Goal: Information Seeking & Learning: Check status

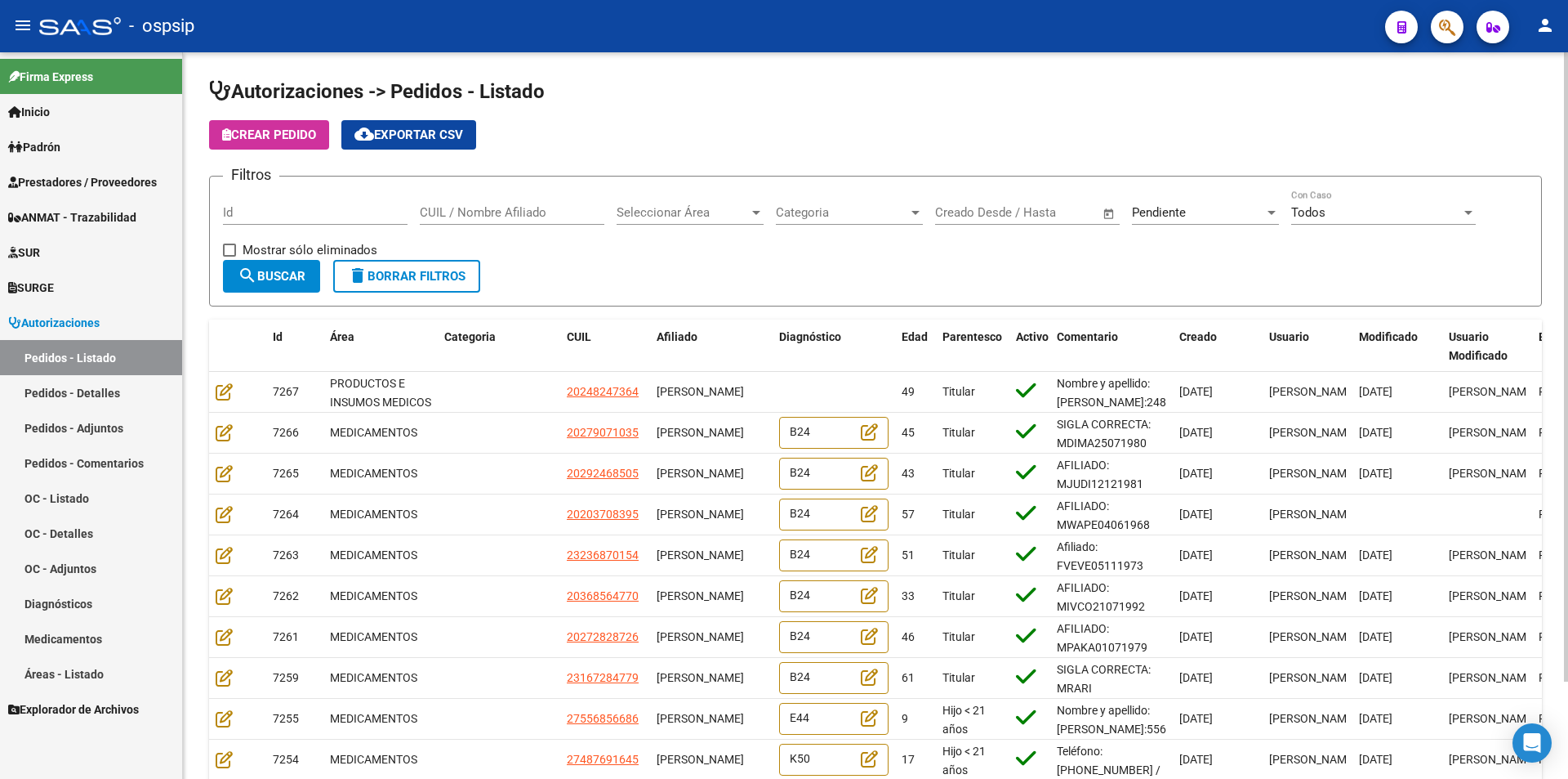
click at [510, 210] on input "CUIL / Nombre Afiliado" at bounding box center [512, 213] width 185 height 15
paste input "27257507853"
type input "27257507853"
click at [1210, 212] on div "Pendiente" at bounding box center [1198, 213] width 132 height 15
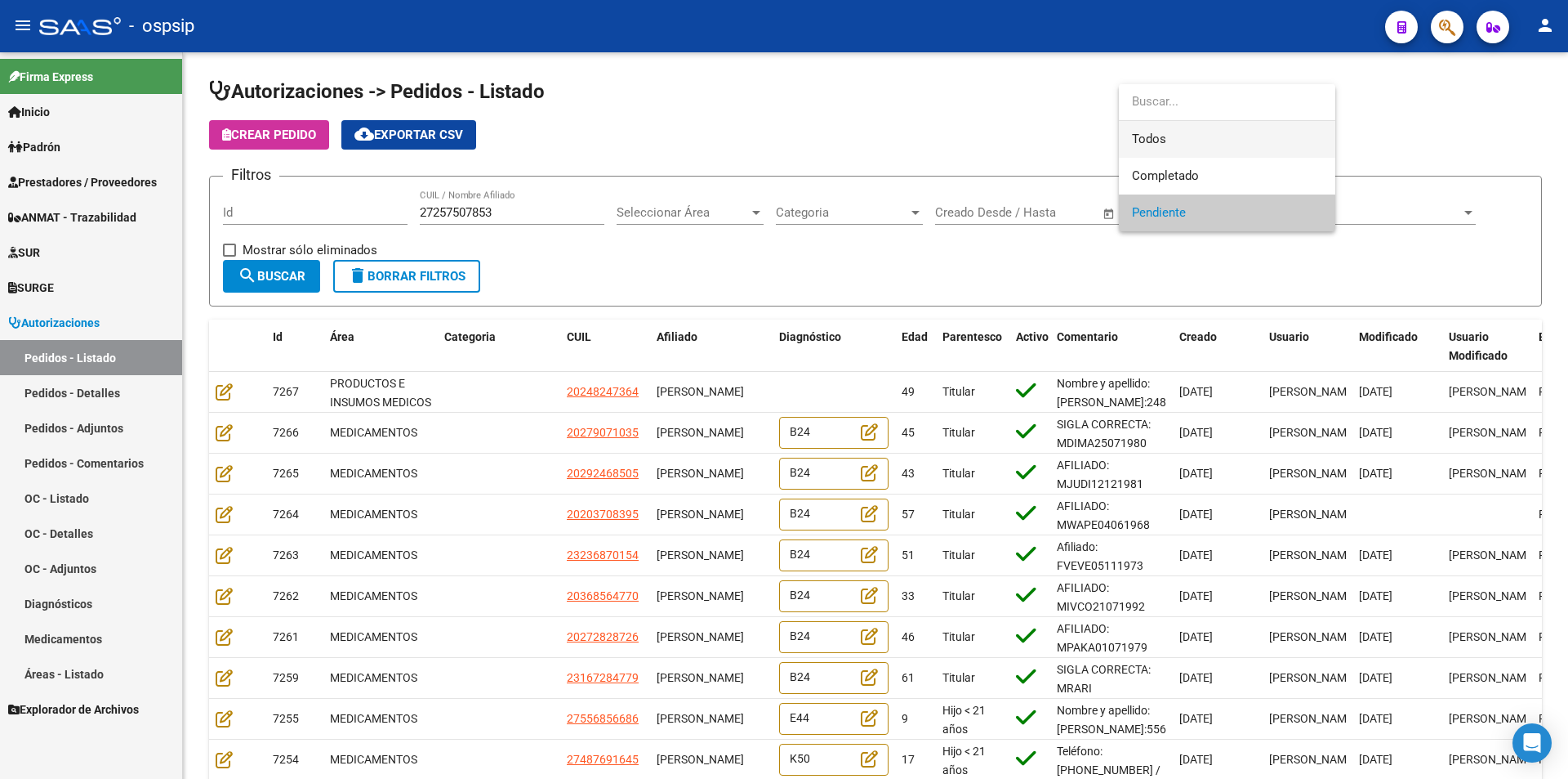
click at [1171, 138] on span "Todos" at bounding box center [1226, 139] width 190 height 37
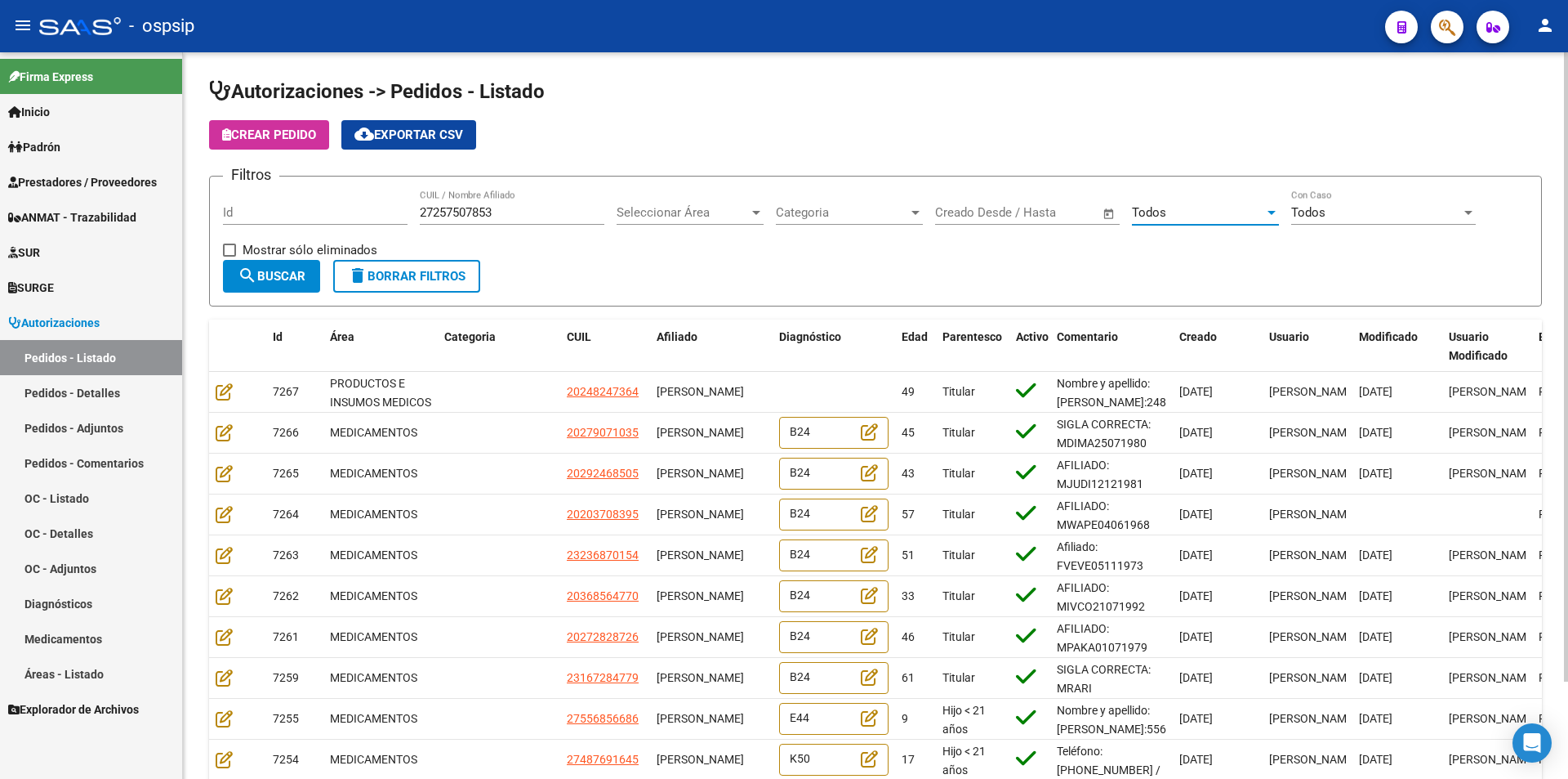
click at [269, 276] on span "search Buscar" at bounding box center [272, 276] width 68 height 15
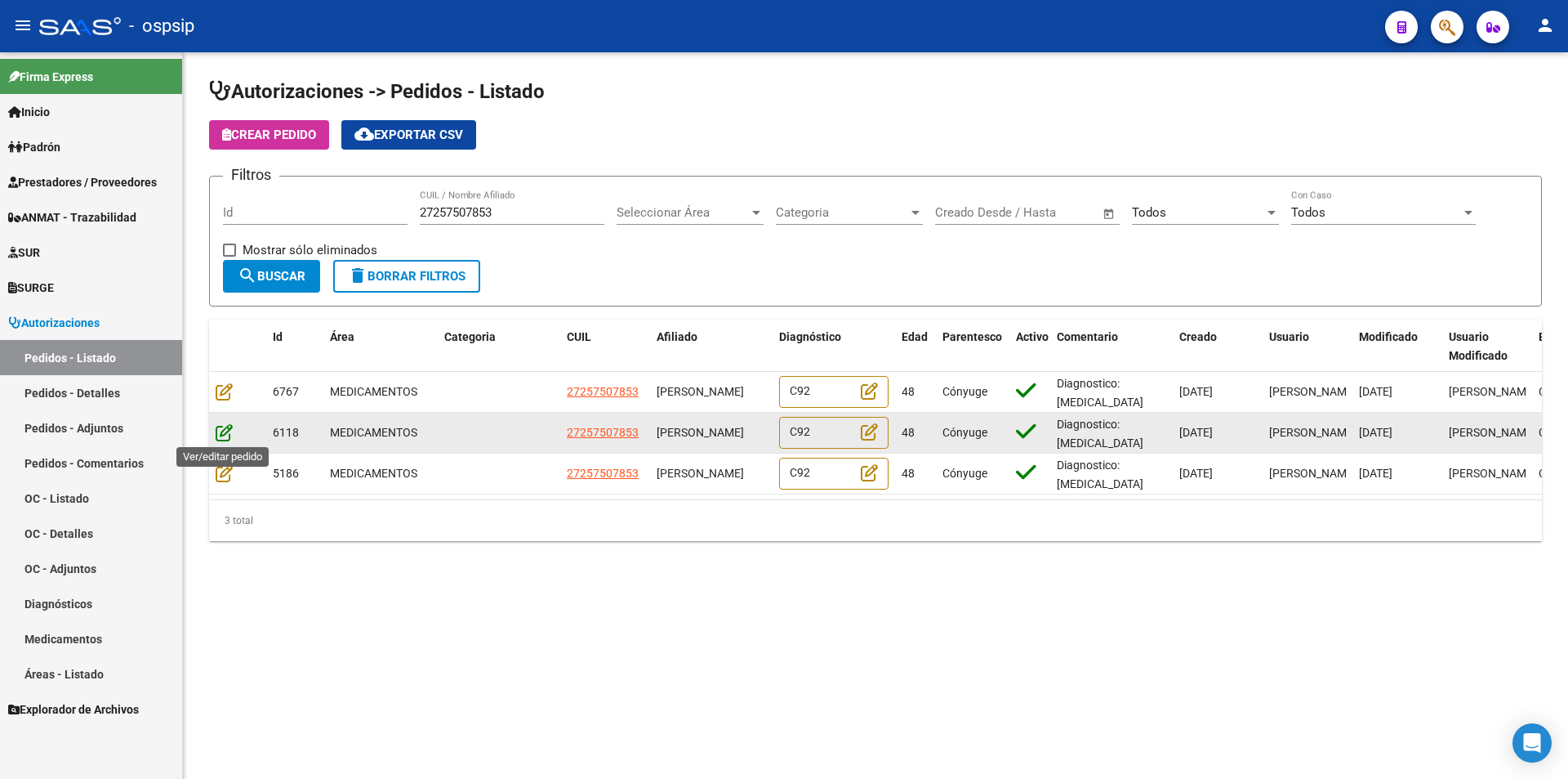
click at [221, 434] on icon at bounding box center [224, 432] width 17 height 18
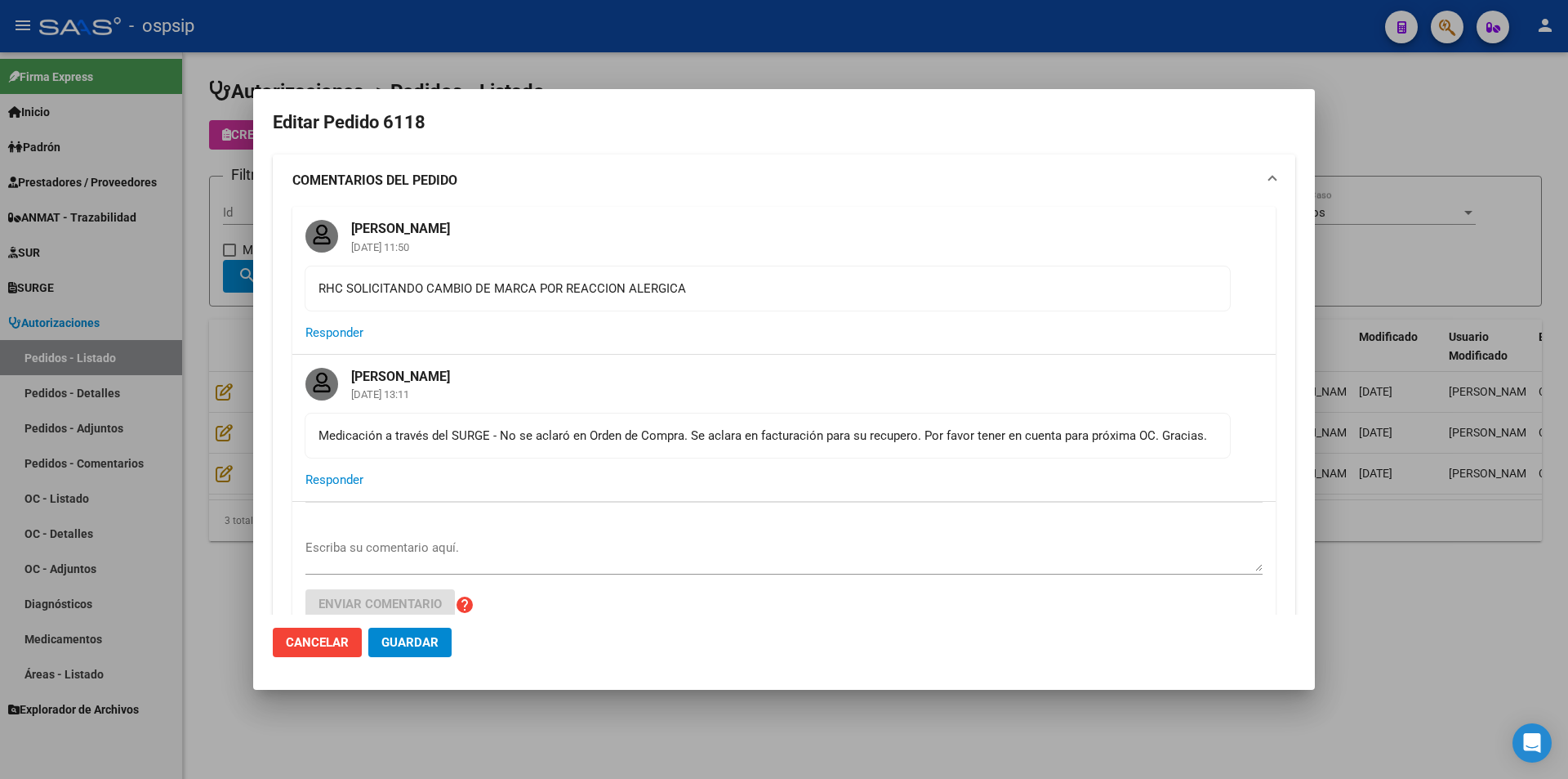
type input "Santa Fe, ROSARIO, [PERSON_NAME] 40, Piso: 2"
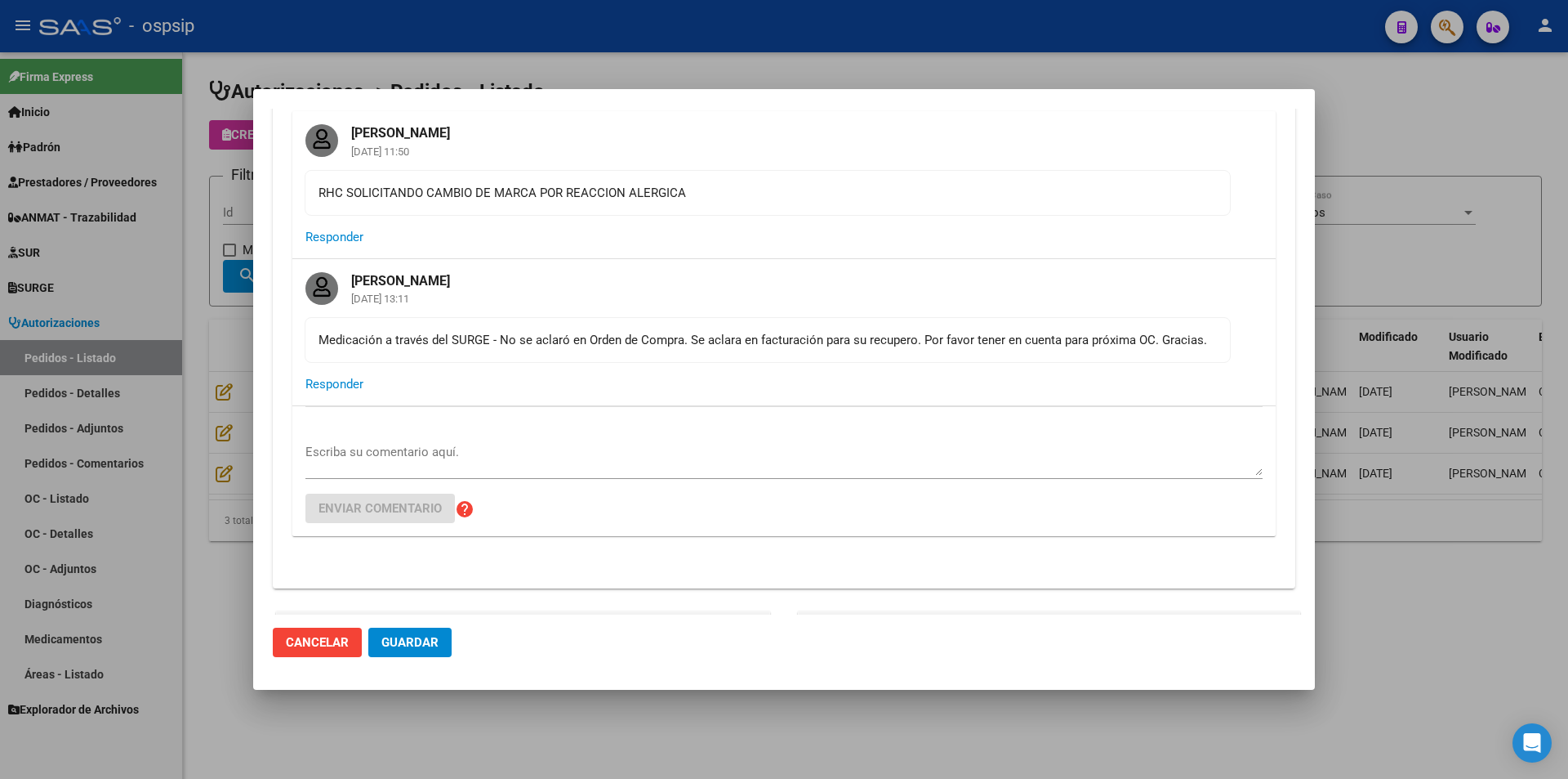
scroll to position [490, 0]
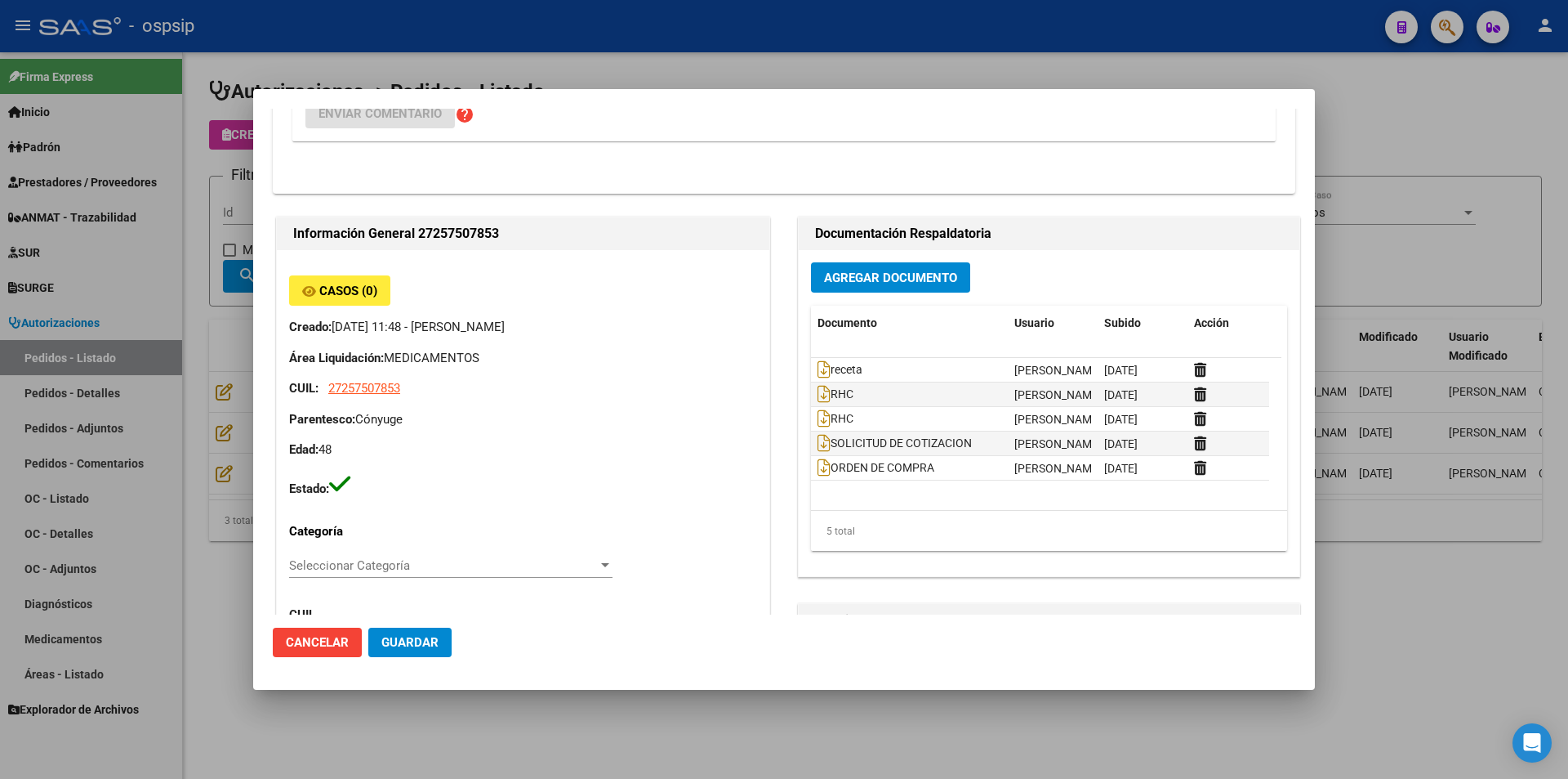
click at [493, 743] on div at bounding box center [784, 389] width 1568 height 779
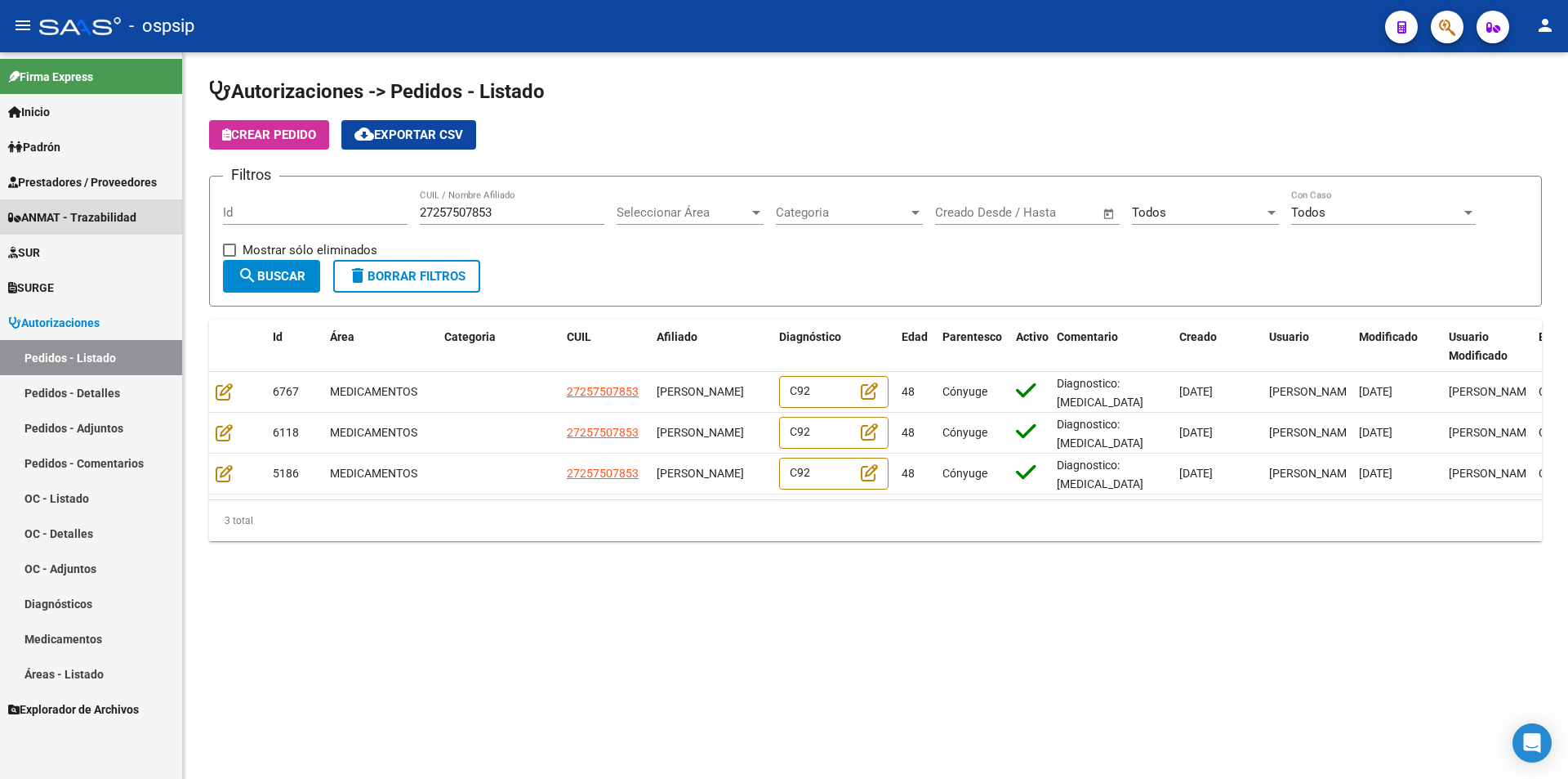
click at [41, 221] on span "ANMAT - Trazabilidad" at bounding box center [73, 217] width 129 height 18
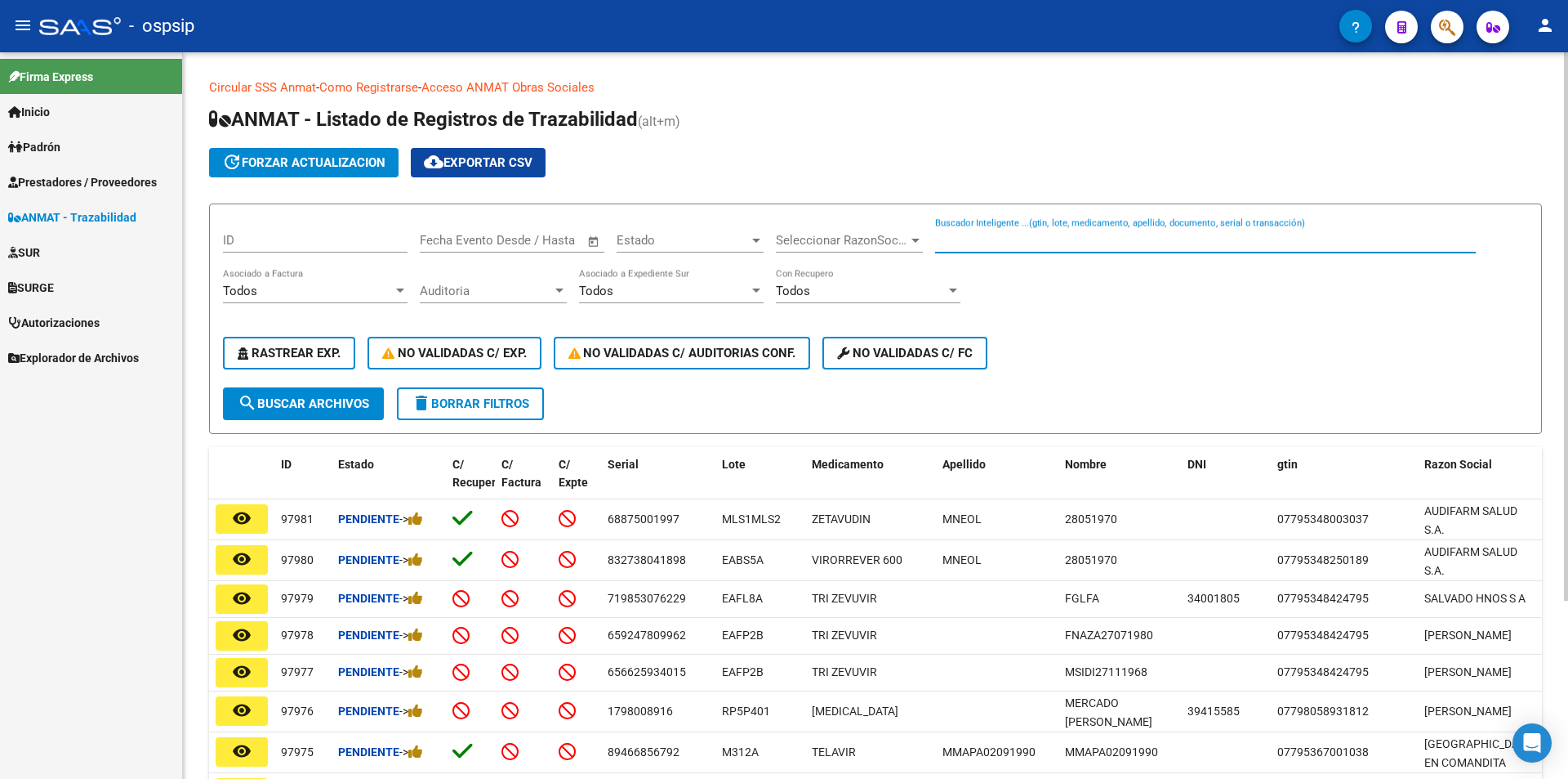
click at [959, 236] on input "Buscador Inteligente ...(gtin, lote, medicamento, apellido, documento, serial o…" at bounding box center [1205, 240] width 540 height 15
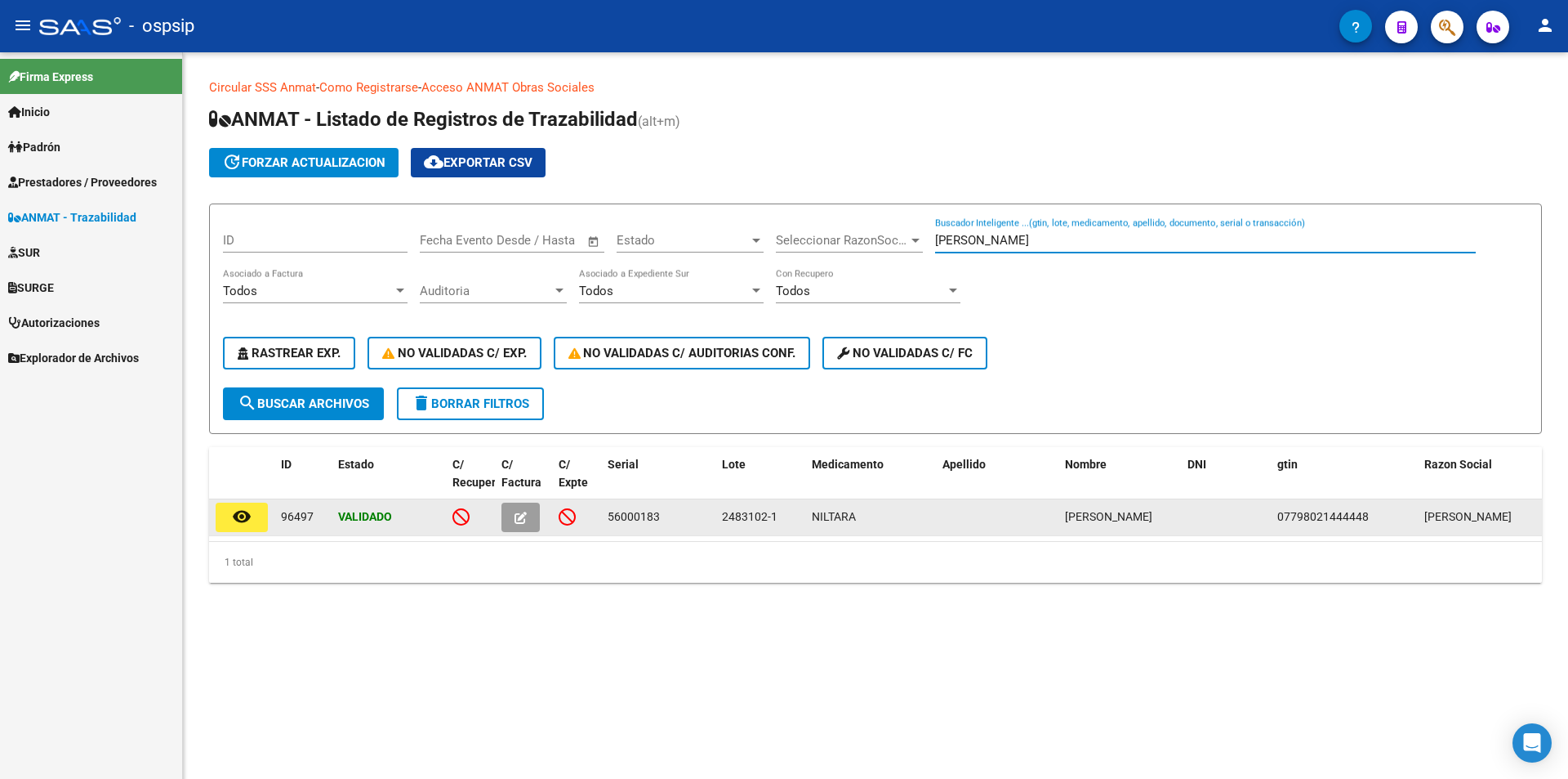
type input "[PERSON_NAME]"
click at [511, 517] on button "button" at bounding box center [520, 517] width 39 height 29
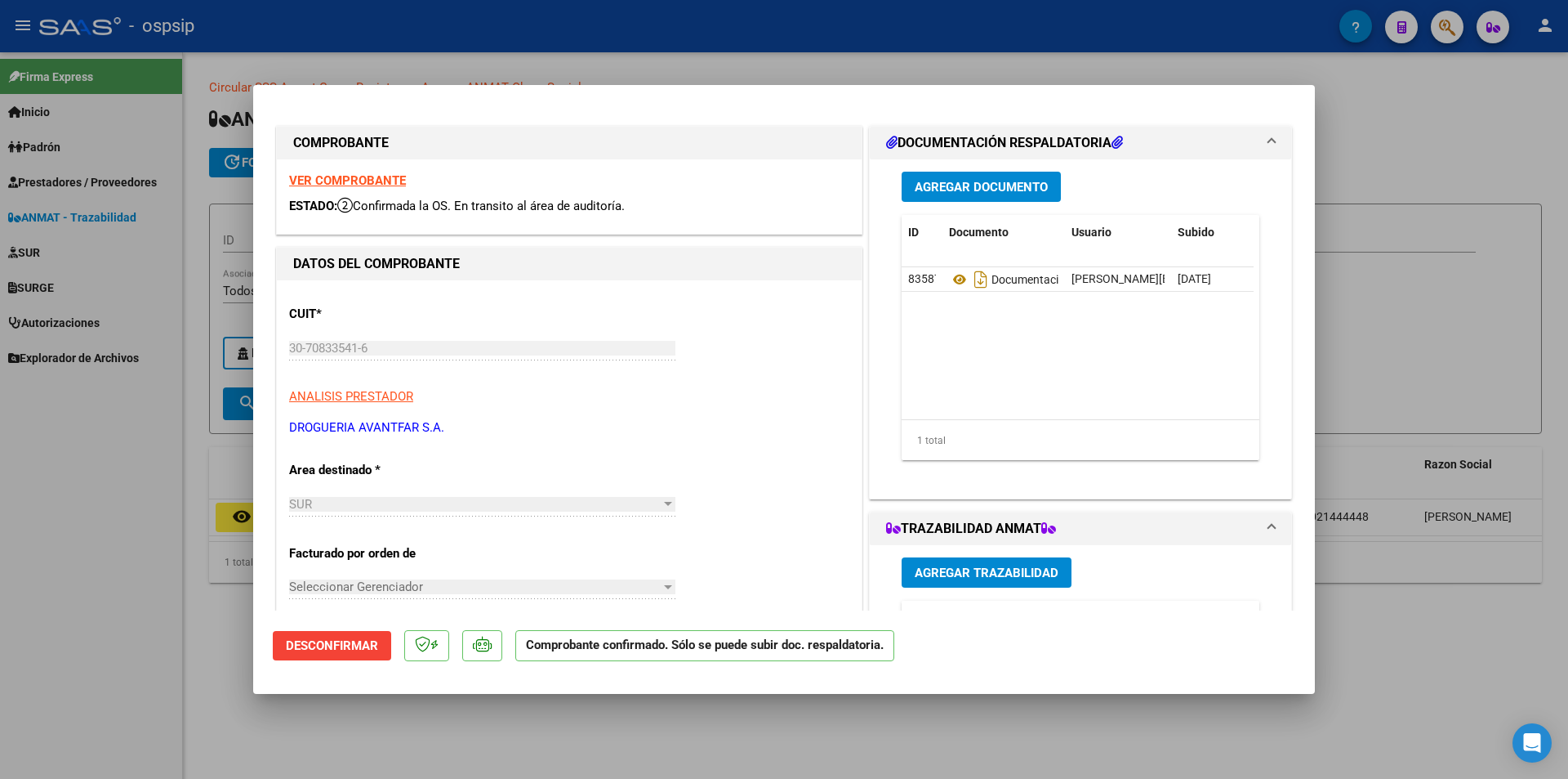
scroll to position [81, 0]
